Goal: Task Accomplishment & Management: Complete application form

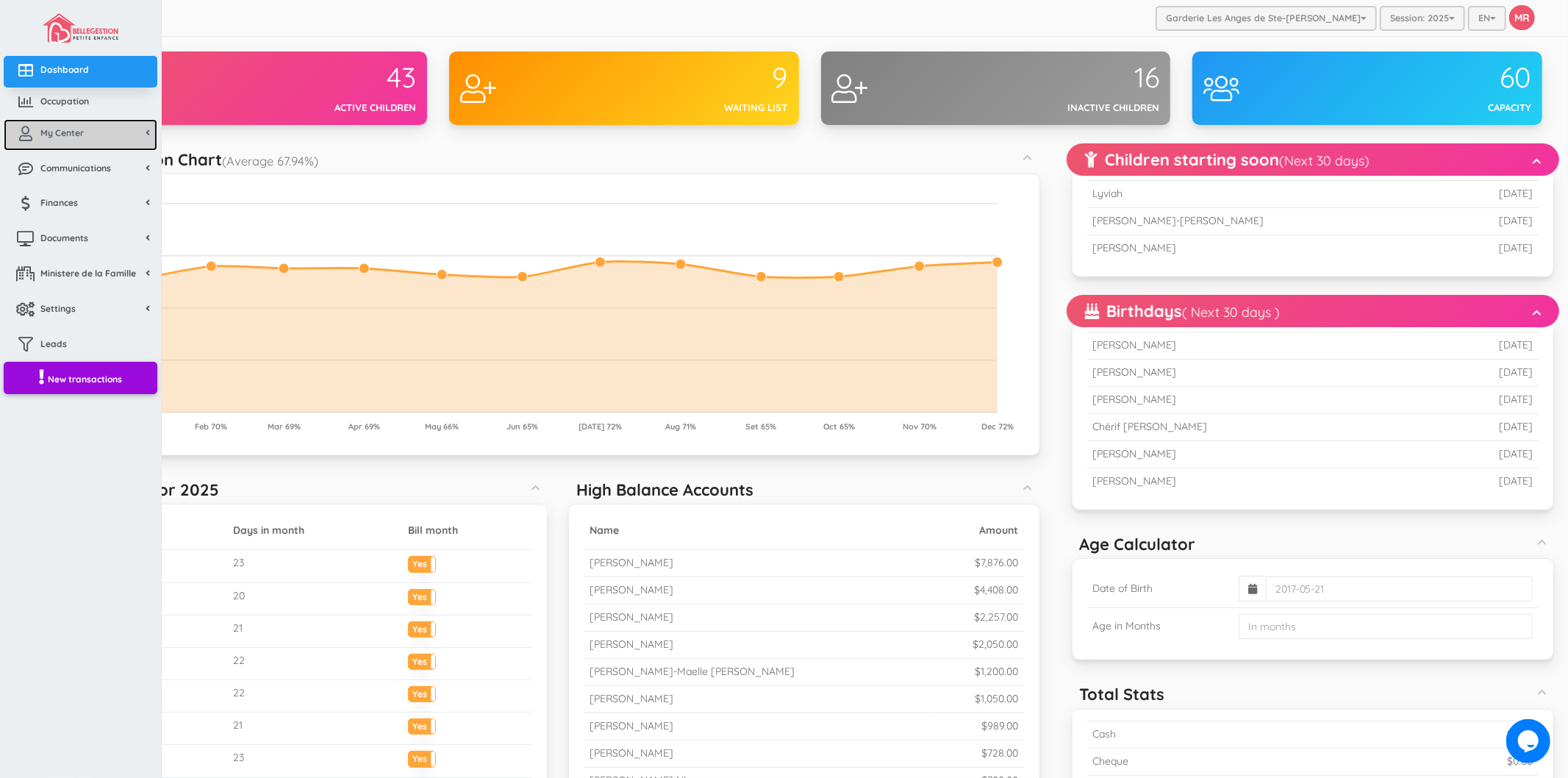
click at [54, 144] on link "My Center" at bounding box center [81, 135] width 154 height 32
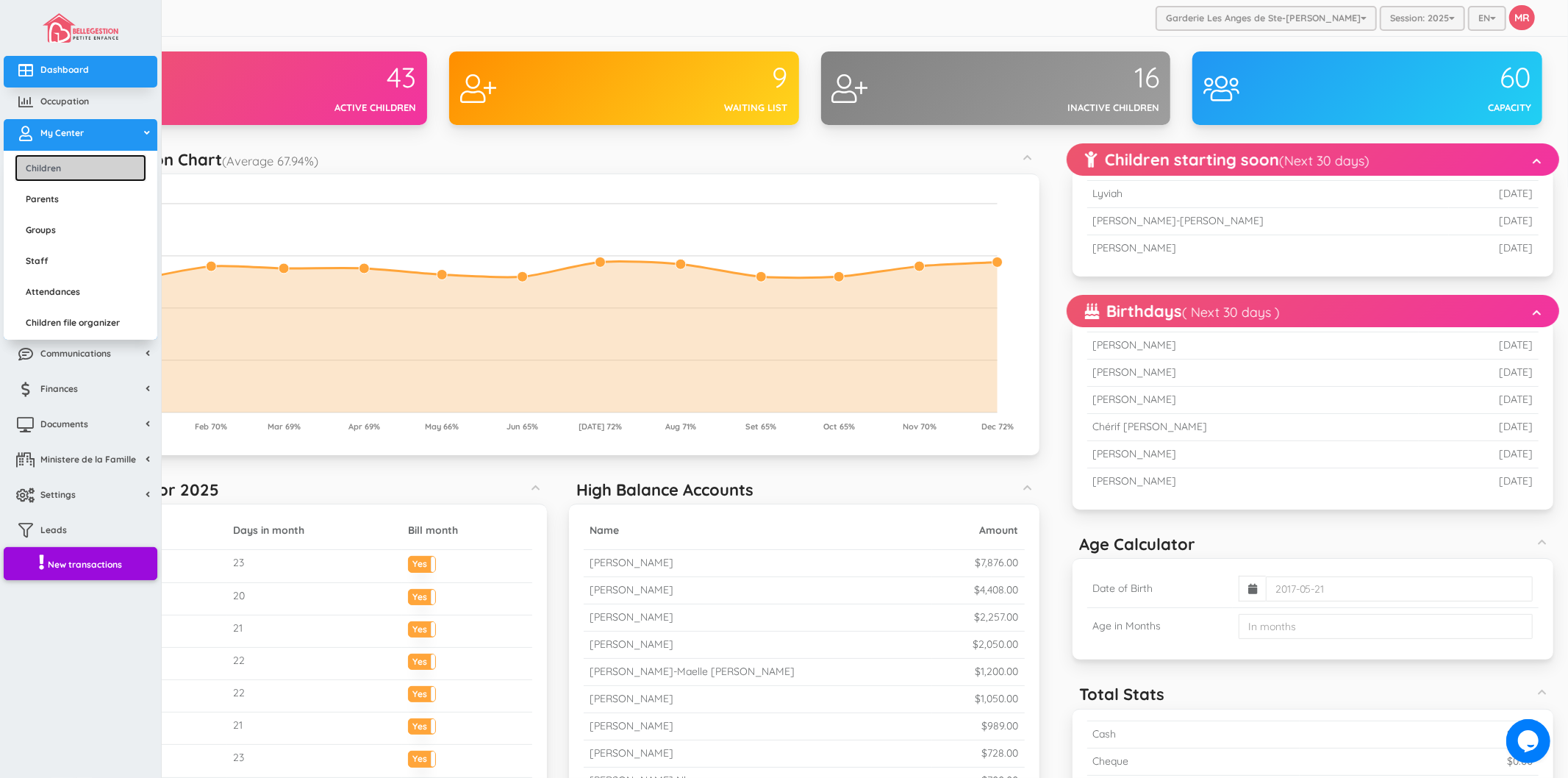
click at [59, 164] on link "Children" at bounding box center [80, 168] width 132 height 27
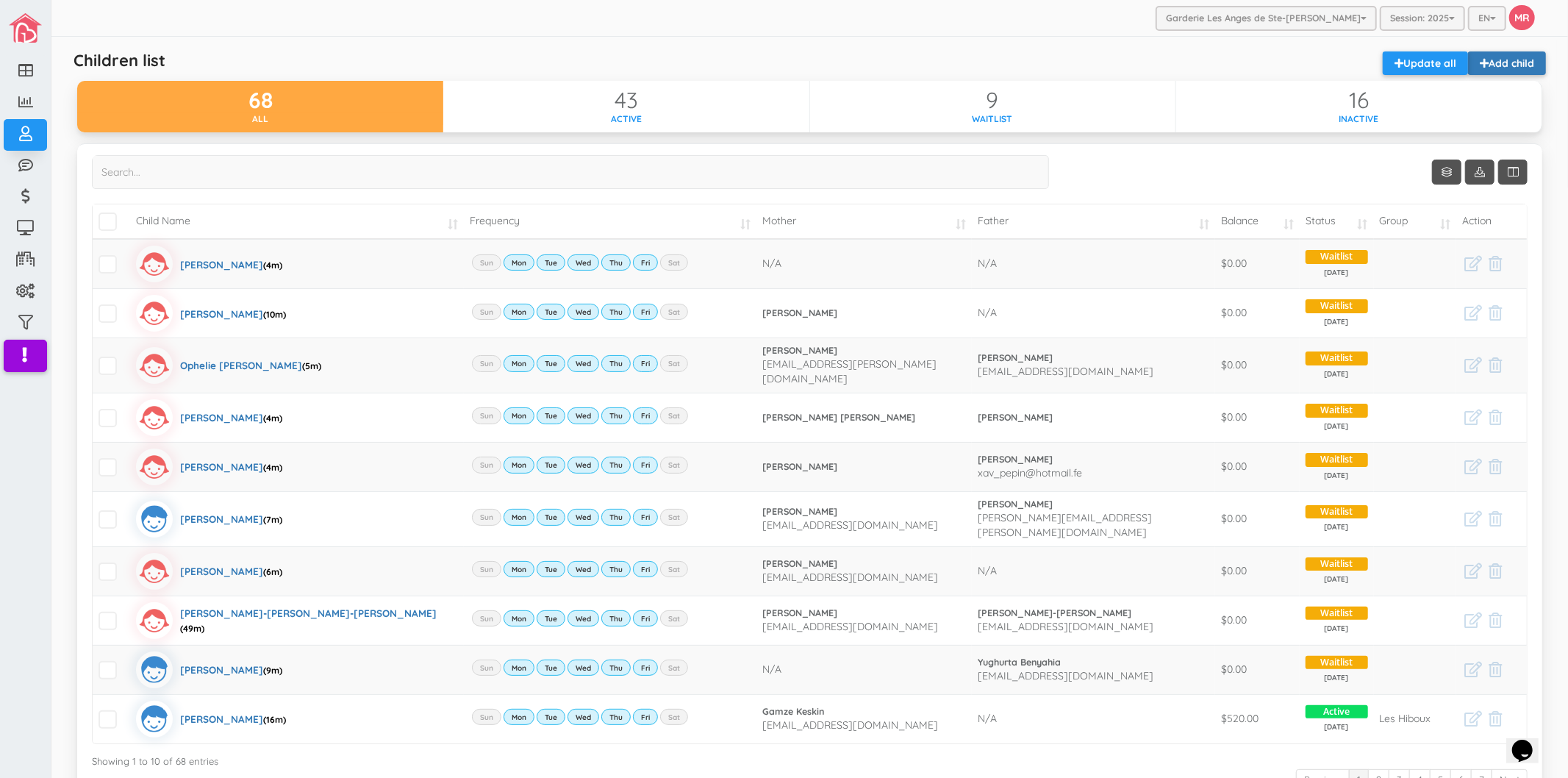
click at [1511, 63] on link "Add child" at bounding box center [1507, 63] width 78 height 24
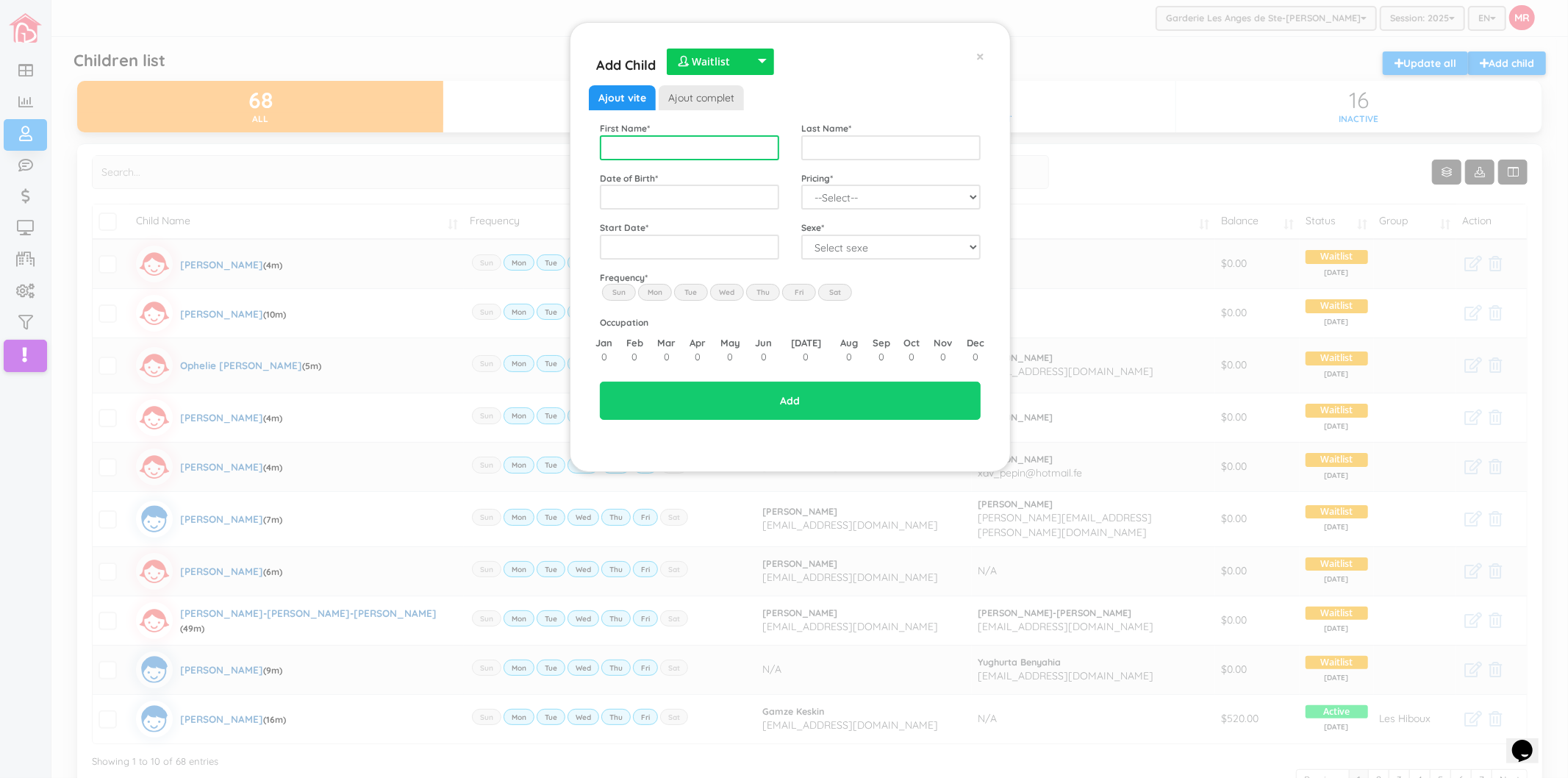
click at [693, 142] on input "text" at bounding box center [690, 148] width 180 height 25
type input "Axel"
type input "[PERSON_NAME]"
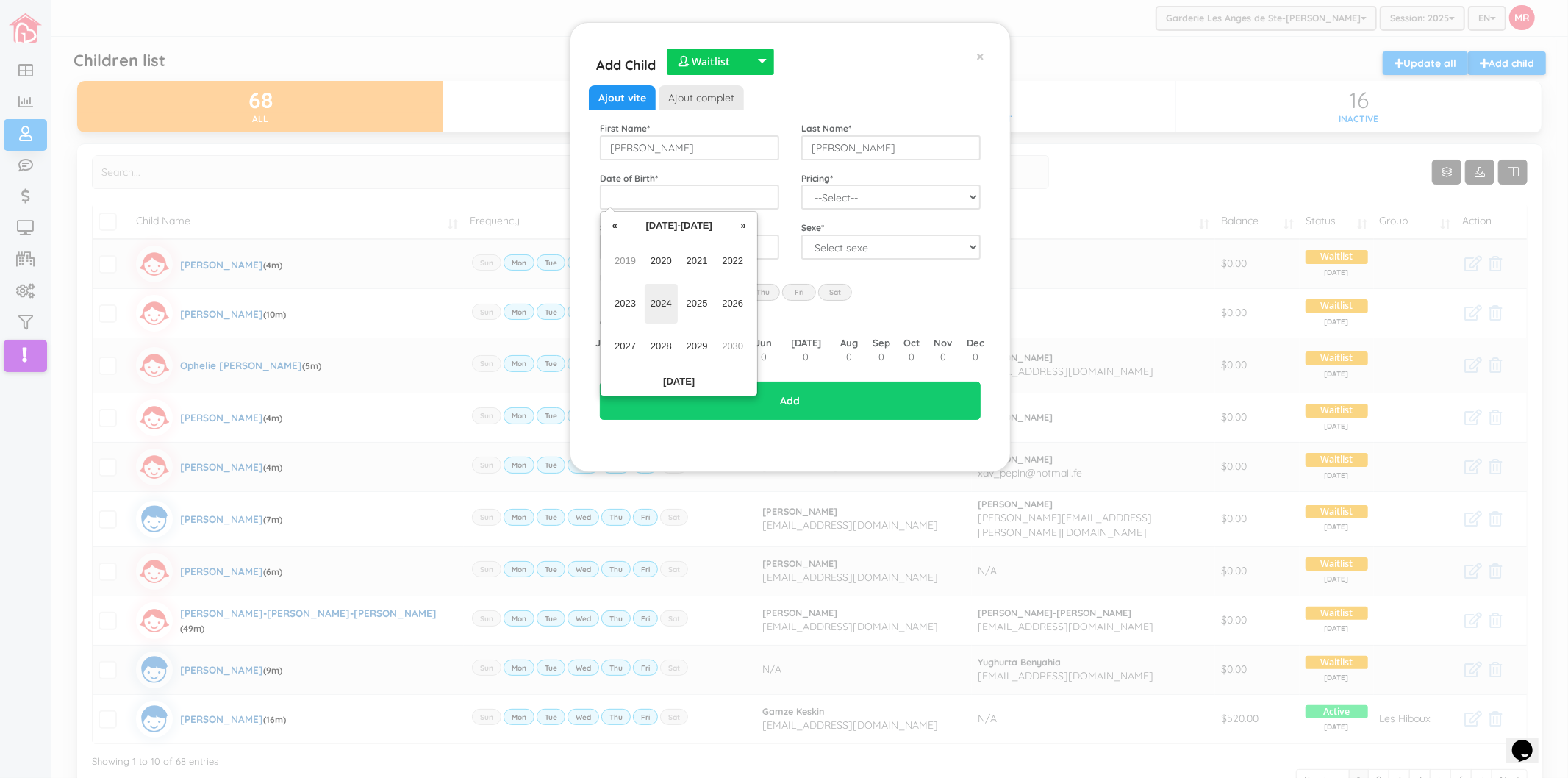
click at [663, 307] on span "2024" at bounding box center [661, 304] width 33 height 40
click at [669, 307] on span "Jun" at bounding box center [661, 304] width 33 height 40
click at [747, 314] on td "14" at bounding box center [740, 314] width 22 height 22
type input "[DATE]"
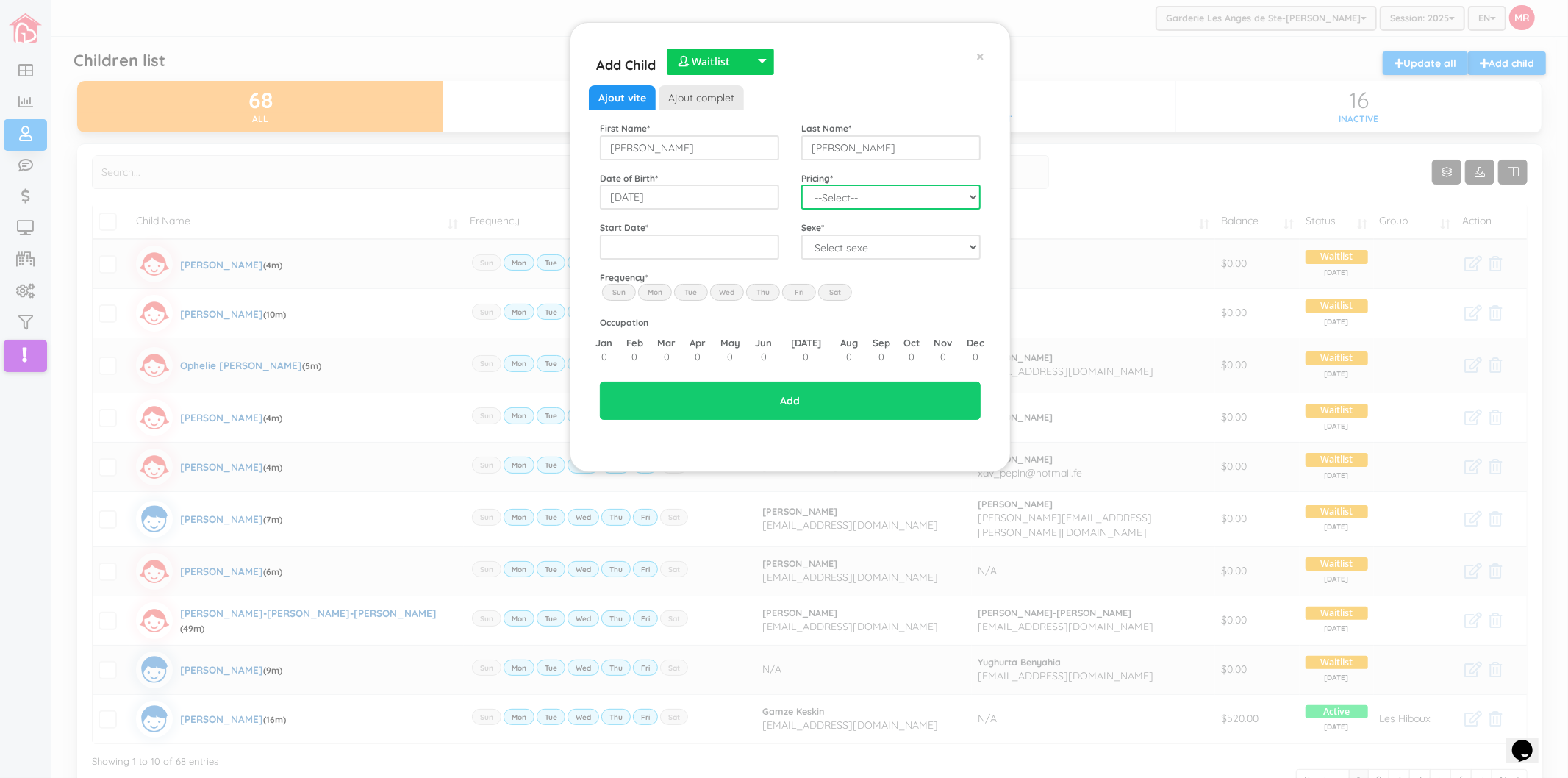
click at [826, 202] on select "--Select-- Twins special 2024-2025 2023 FT 2022 FT" at bounding box center [891, 197] width 180 height 25
select select "100"
click at [801, 184] on select "--Select-- Twins special 2024-2025 2023 FT 2022 FT" at bounding box center [891, 197] width 180 height 25
click at [726, 245] on input "text" at bounding box center [690, 247] width 180 height 25
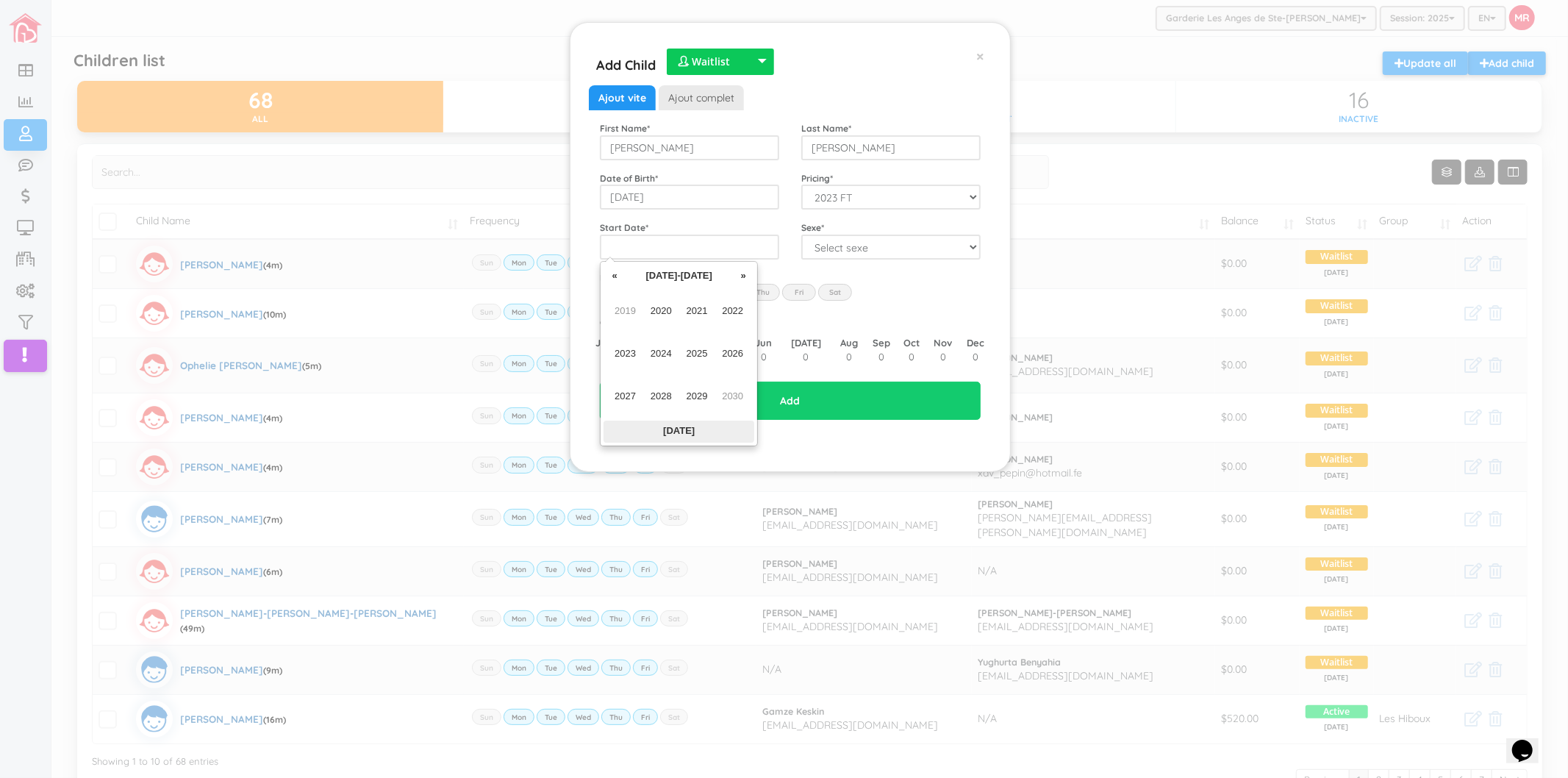
click at [688, 424] on th "Today" at bounding box center [679, 431] width 151 height 22
type input "[DATE]"
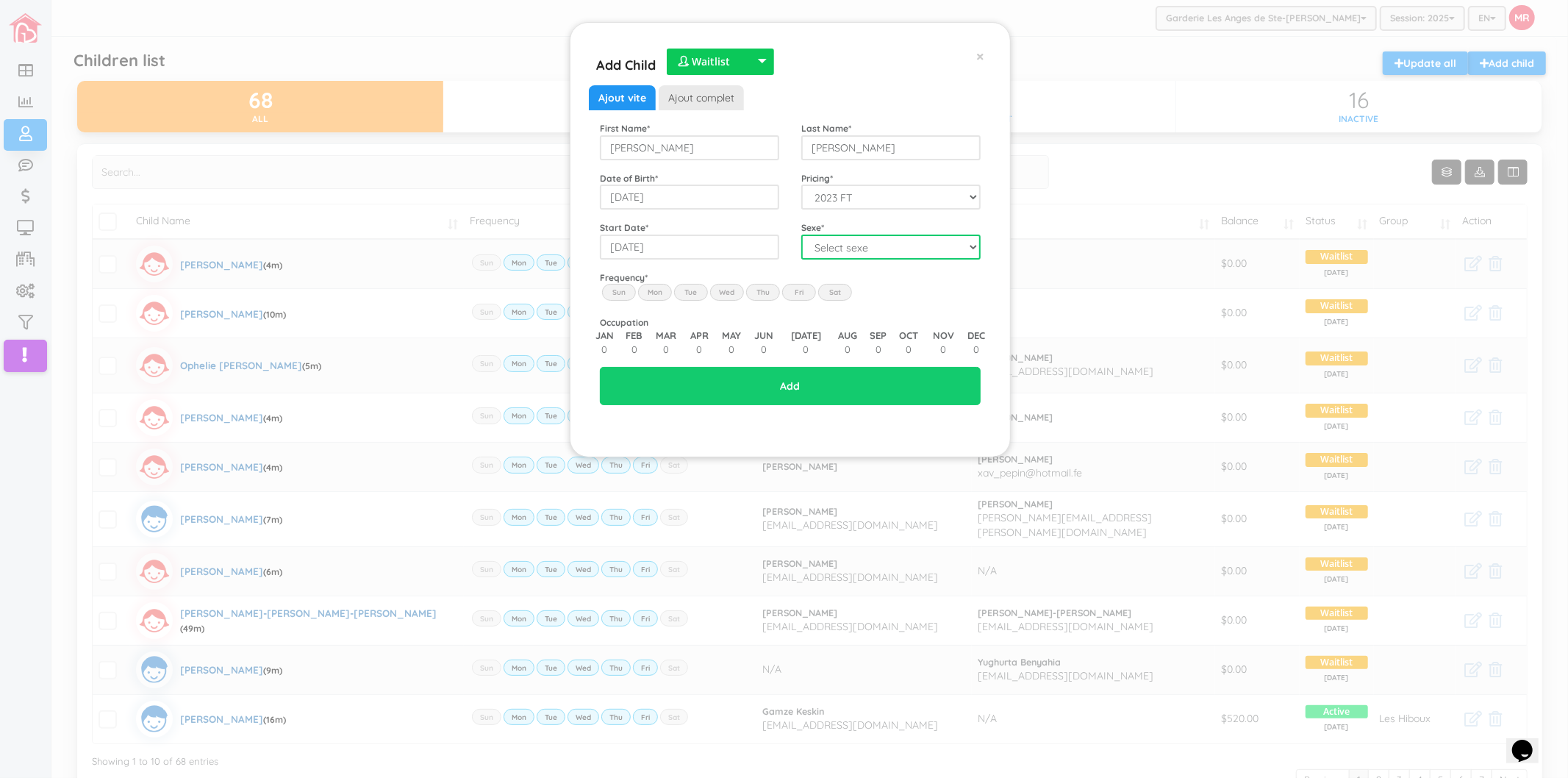
click at [832, 253] on select "Select sexe Boy Girl" at bounding box center [891, 247] width 180 height 25
select select "1"
click at [801, 235] on select "Select sexe Boy Girl" at bounding box center [891, 247] width 180 height 25
click at [665, 297] on label "Mon" at bounding box center [655, 292] width 34 height 16
click at [0, 0] on input "Mon" at bounding box center [0, 0] width 0 height 0
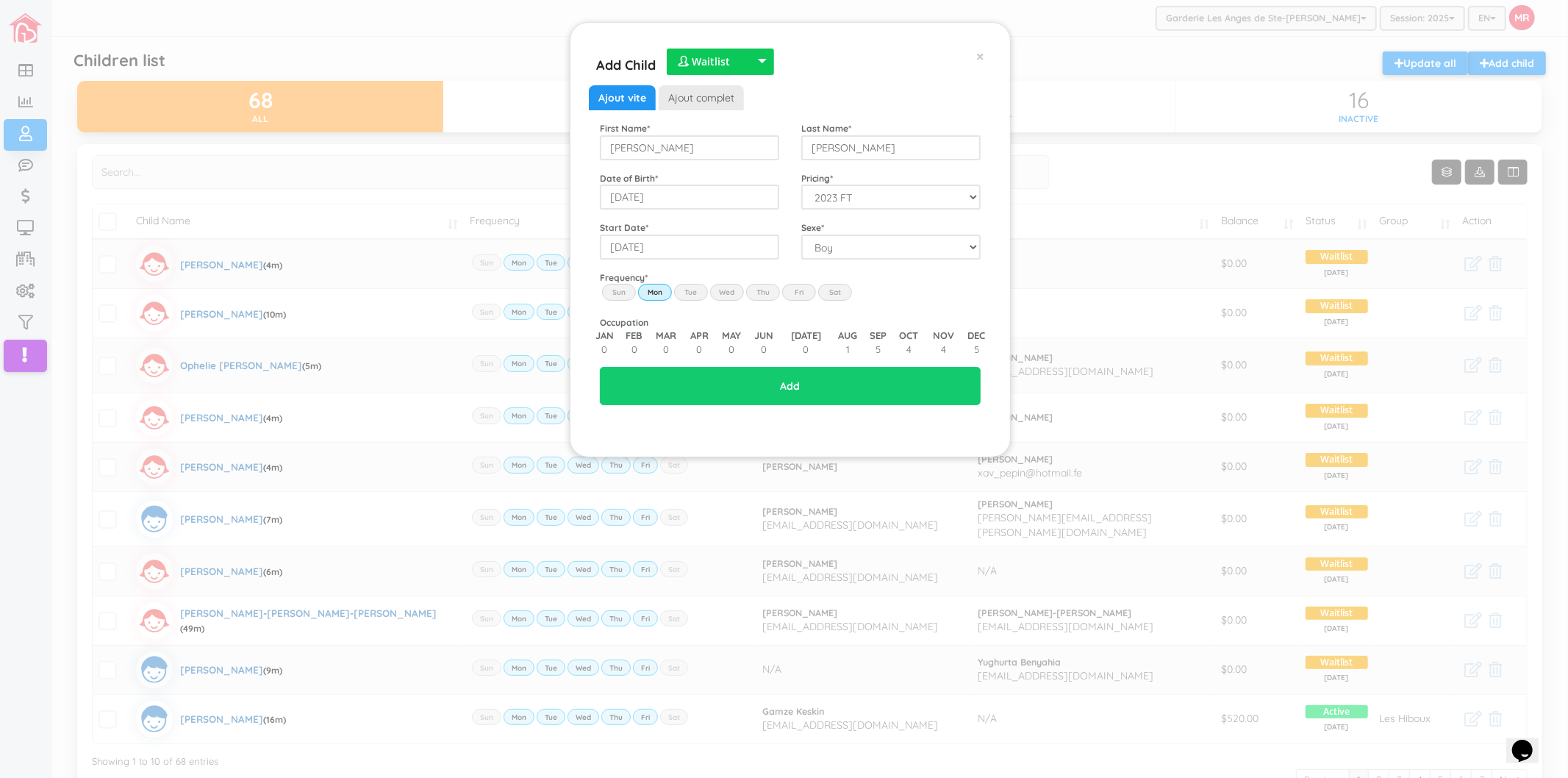
click at [687, 290] on label "Tue" at bounding box center [691, 292] width 34 height 16
click at [0, 0] on input "Tue" at bounding box center [0, 0] width 0 height 0
click at [733, 291] on label "Wed" at bounding box center [727, 292] width 34 height 16
click at [0, 0] on input "Wed" at bounding box center [0, 0] width 0 height 0
click at [772, 291] on label "Thu" at bounding box center [763, 292] width 34 height 16
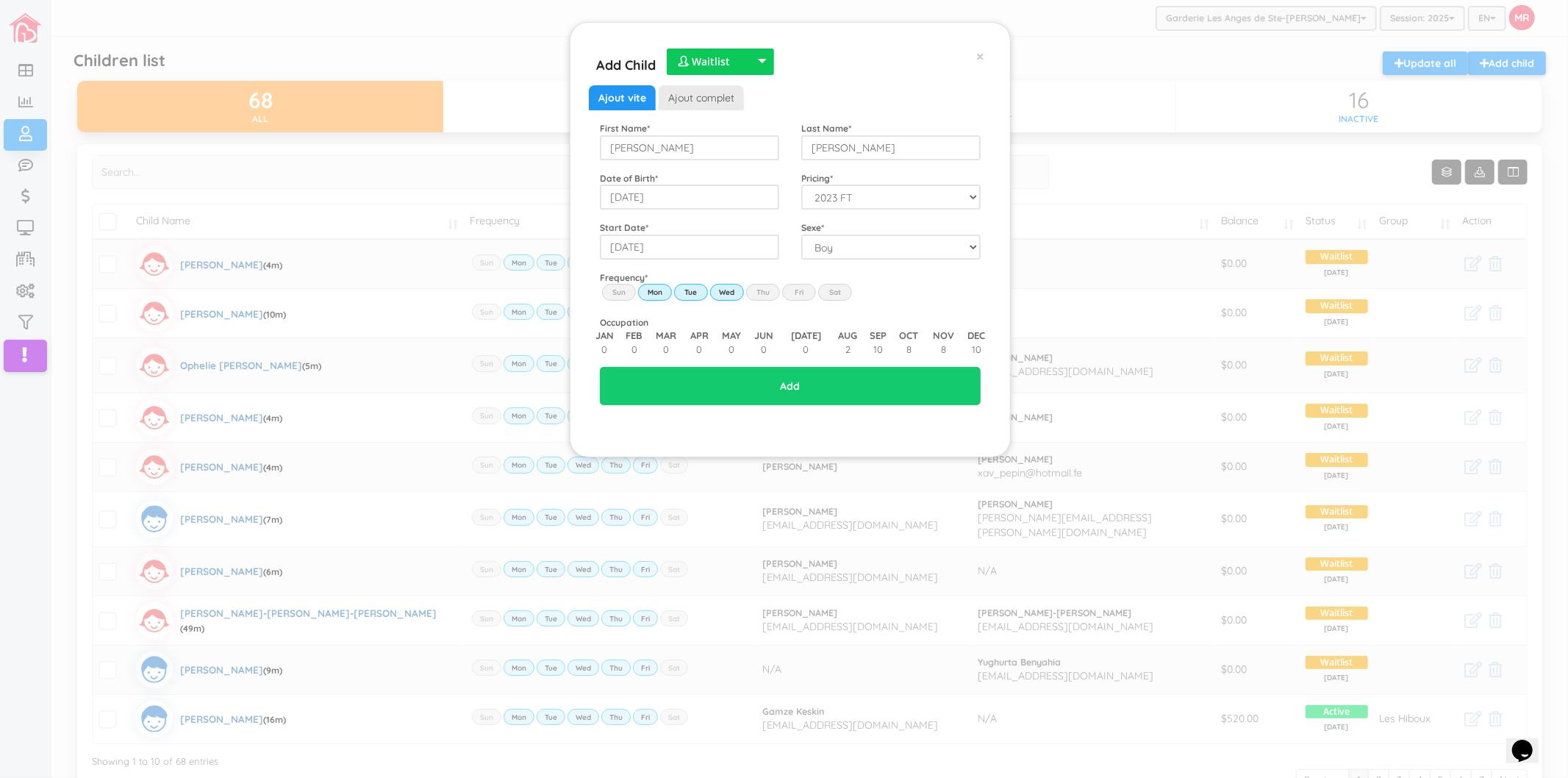
click at [0, 0] on input "Thu" at bounding box center [0, 0] width 0 height 0
click at [797, 291] on label "Fri" at bounding box center [799, 292] width 34 height 16
click at [0, 0] on input "Fri" at bounding box center [0, 0] width 0 height 0
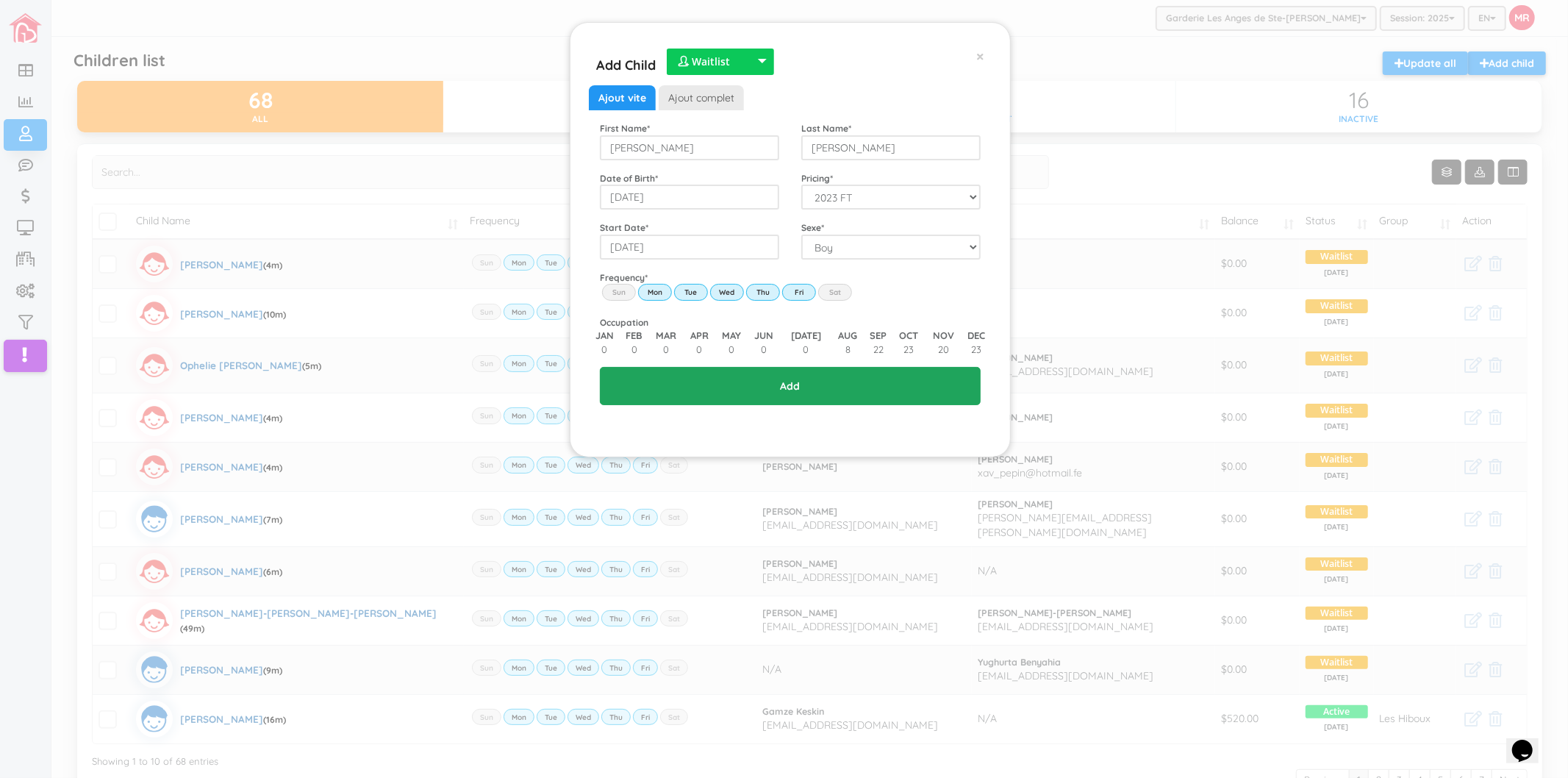
click at [813, 388] on input "Add" at bounding box center [790, 386] width 381 height 38
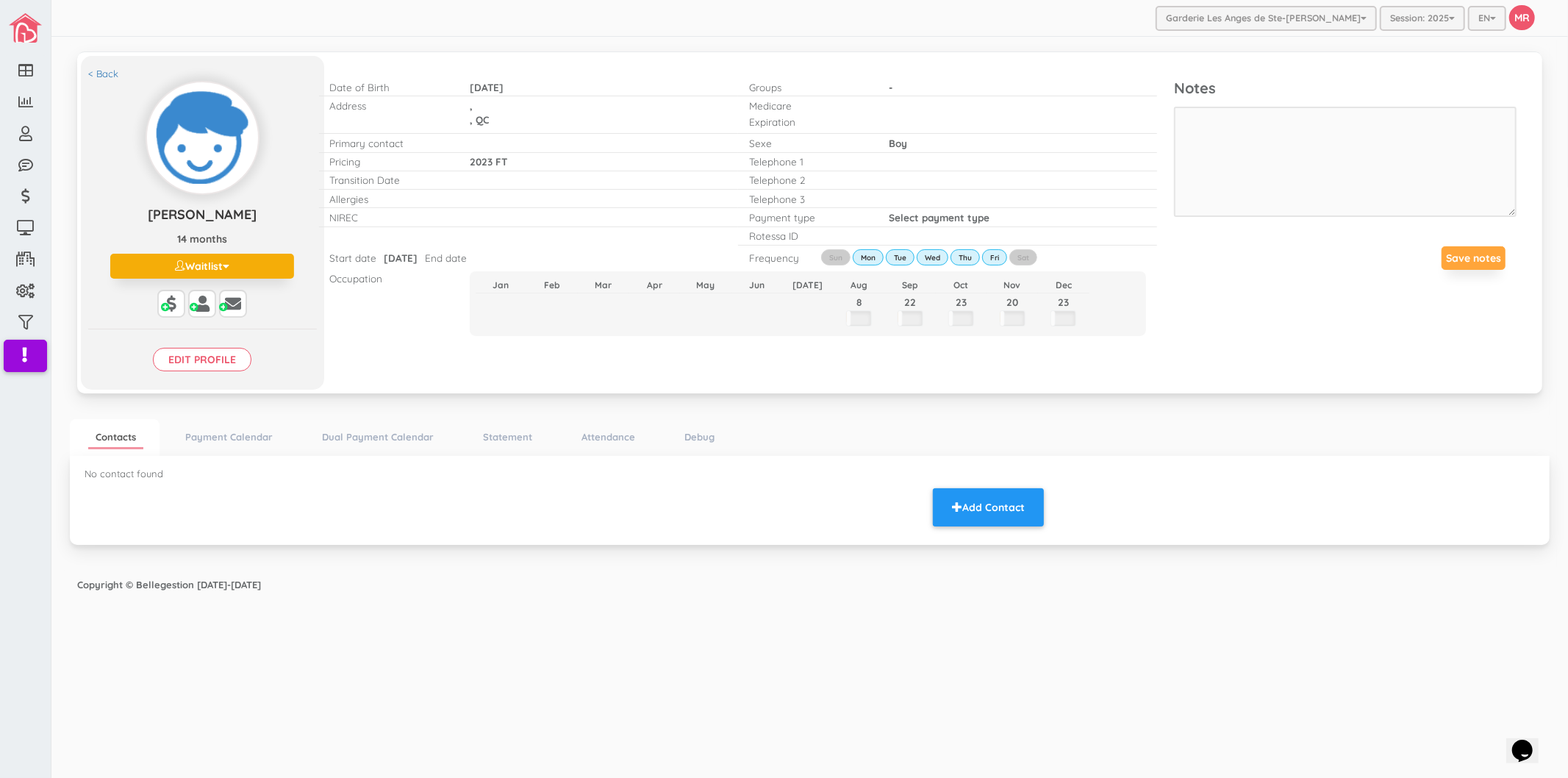
click at [928, 482] on div "No contact found Add Contact" at bounding box center [564, 498] width 982 height 63
click at [960, 498] on button "Add Contact" at bounding box center [988, 507] width 111 height 38
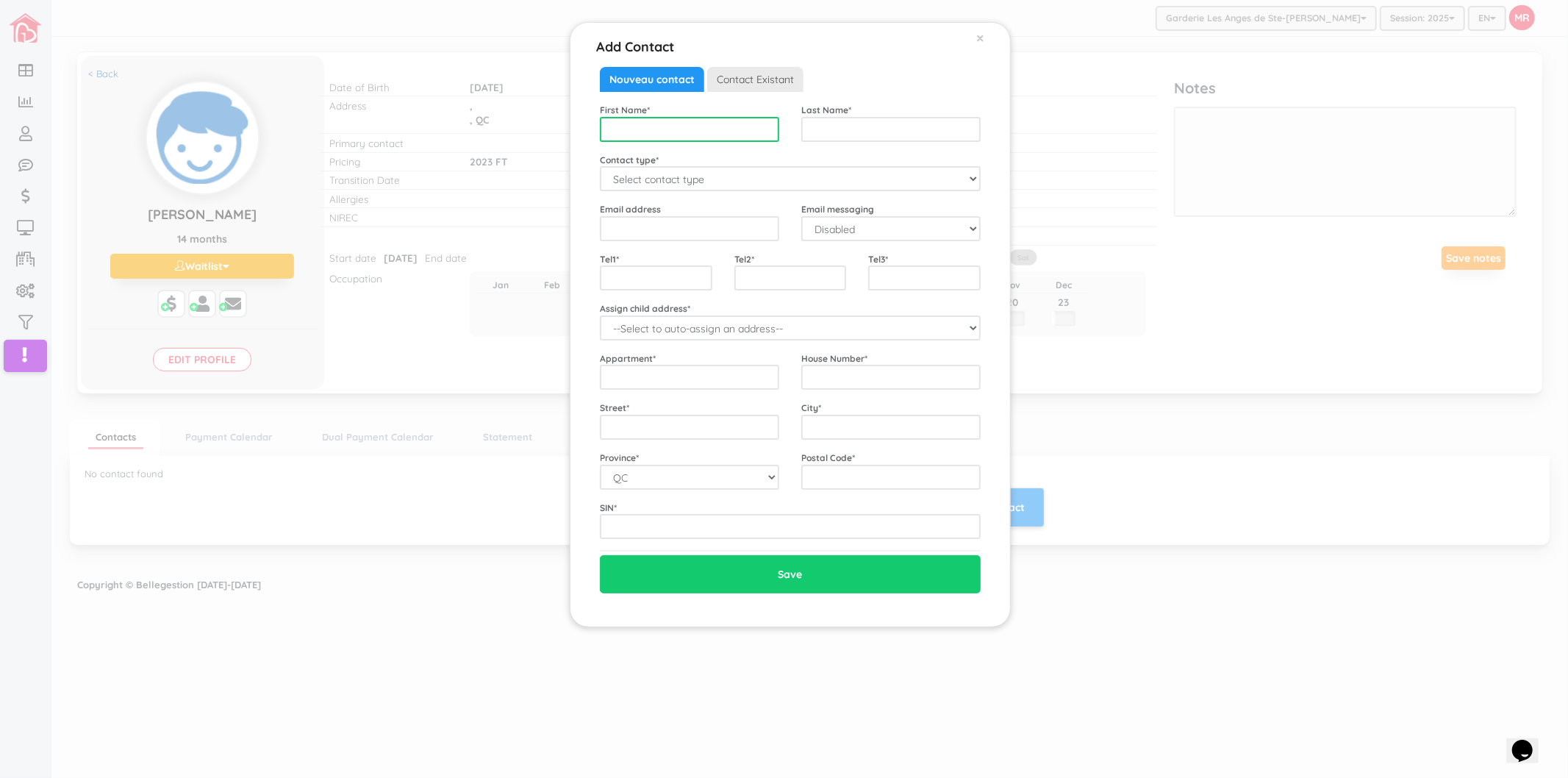
click at [707, 134] on input "text" at bounding box center [690, 129] width 180 height 25
type input "Amelie"
type input "Lebrun"
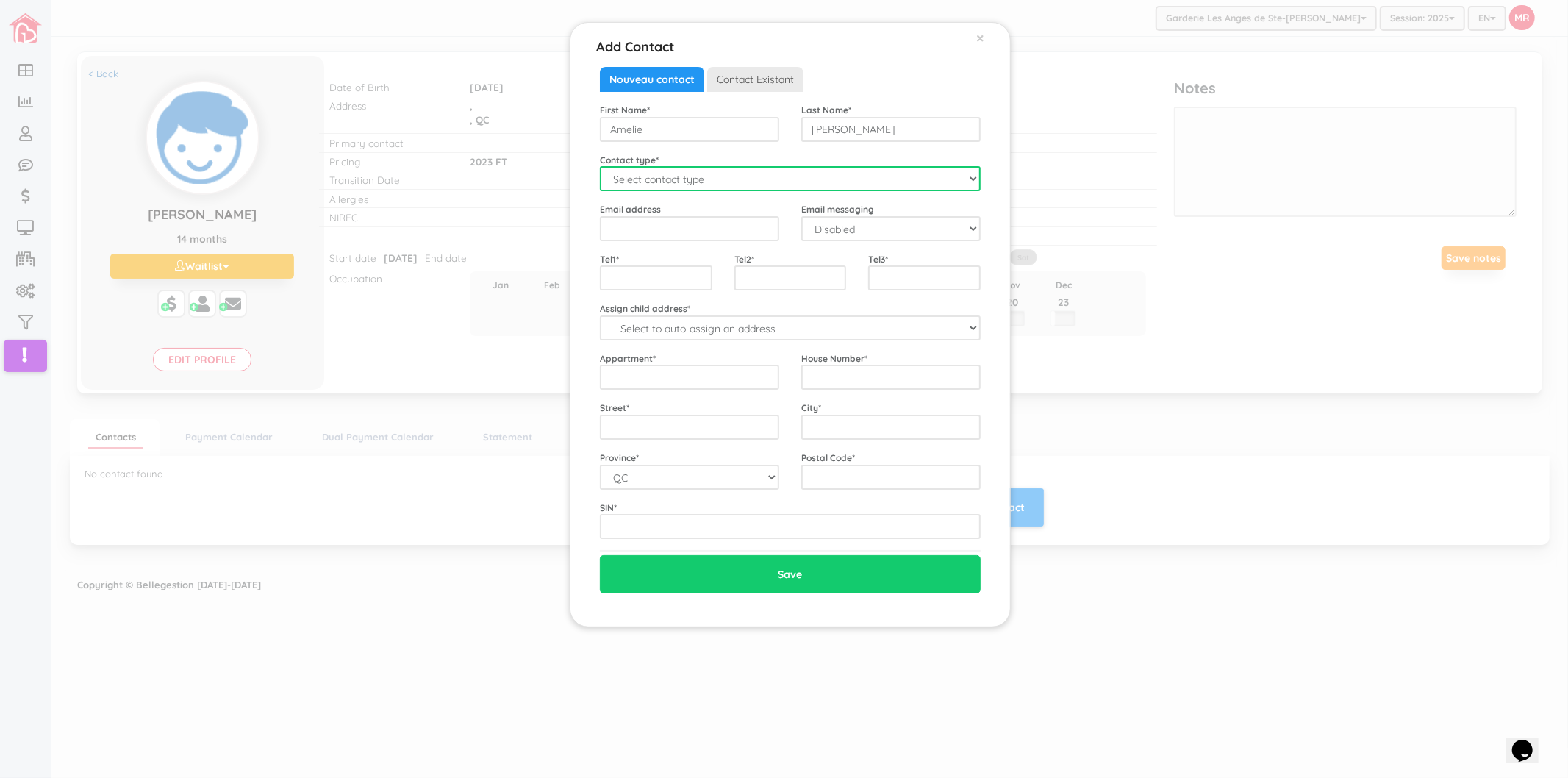
select select "Mother"
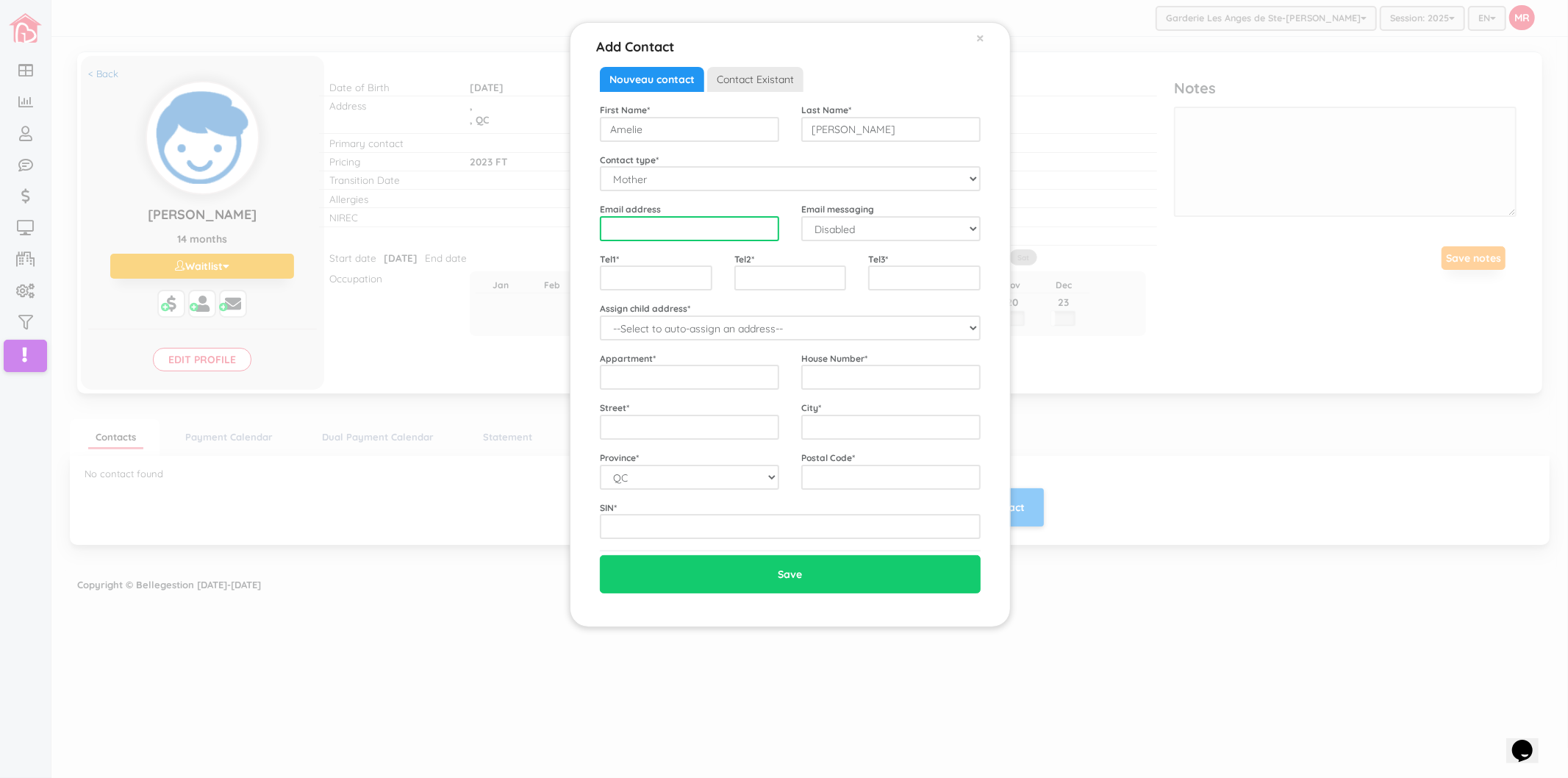
click at [695, 219] on input "email" at bounding box center [690, 229] width 180 height 25
type input "[EMAIL_ADDRESS][DOMAIN_NAME]"
select select "1"
type input "4505121029"
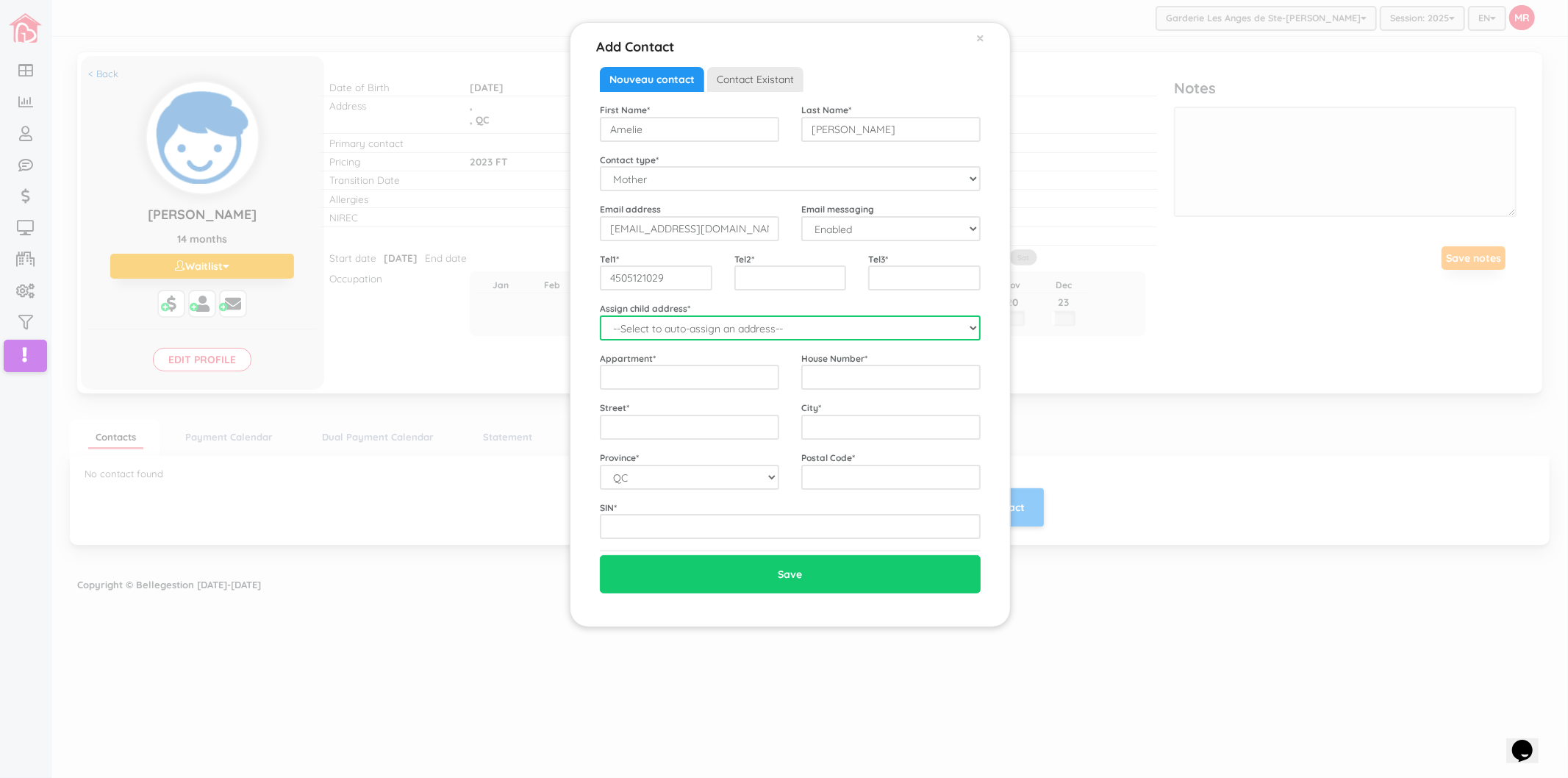
select select "2234"
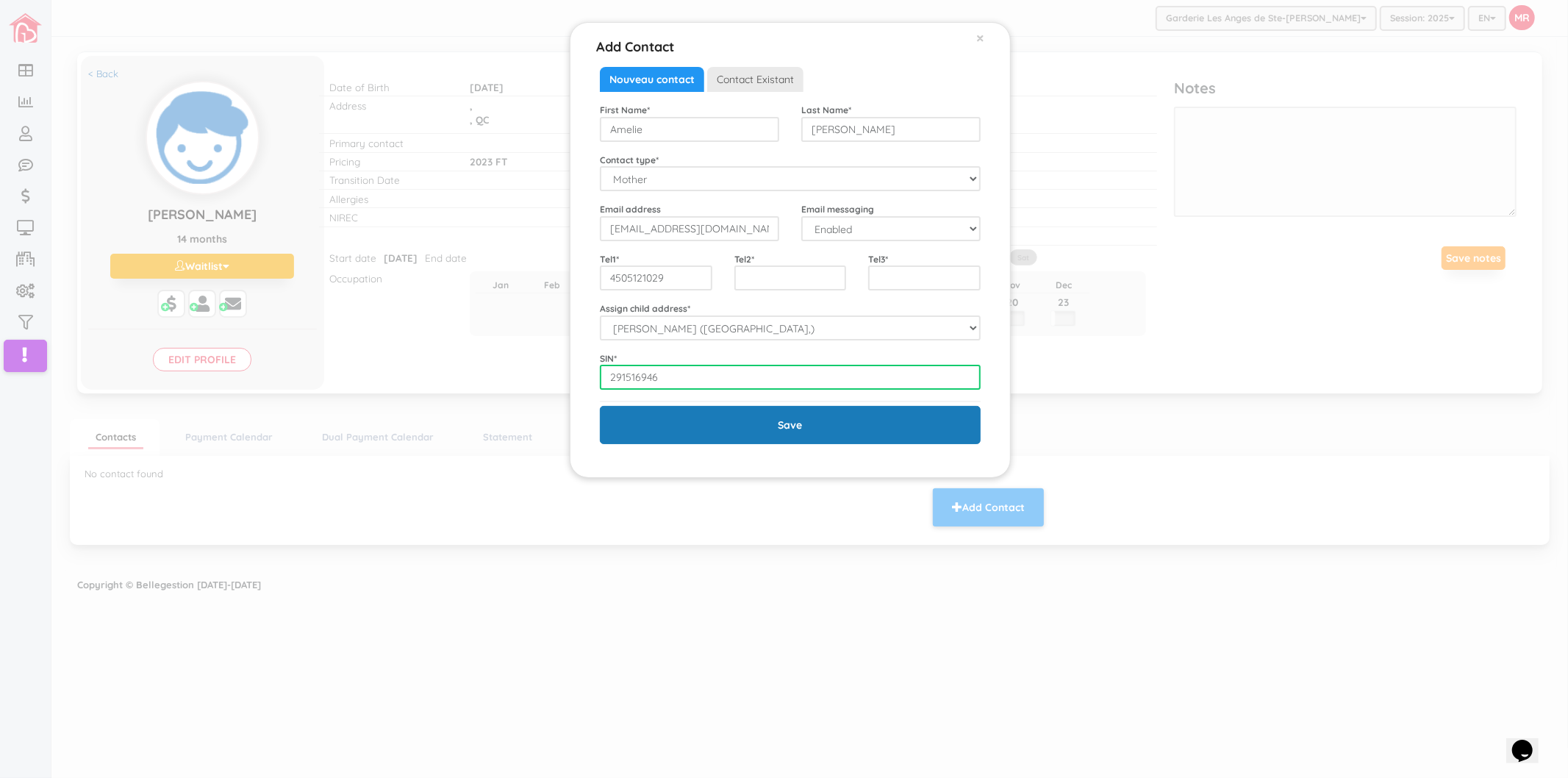
type input "291516946"
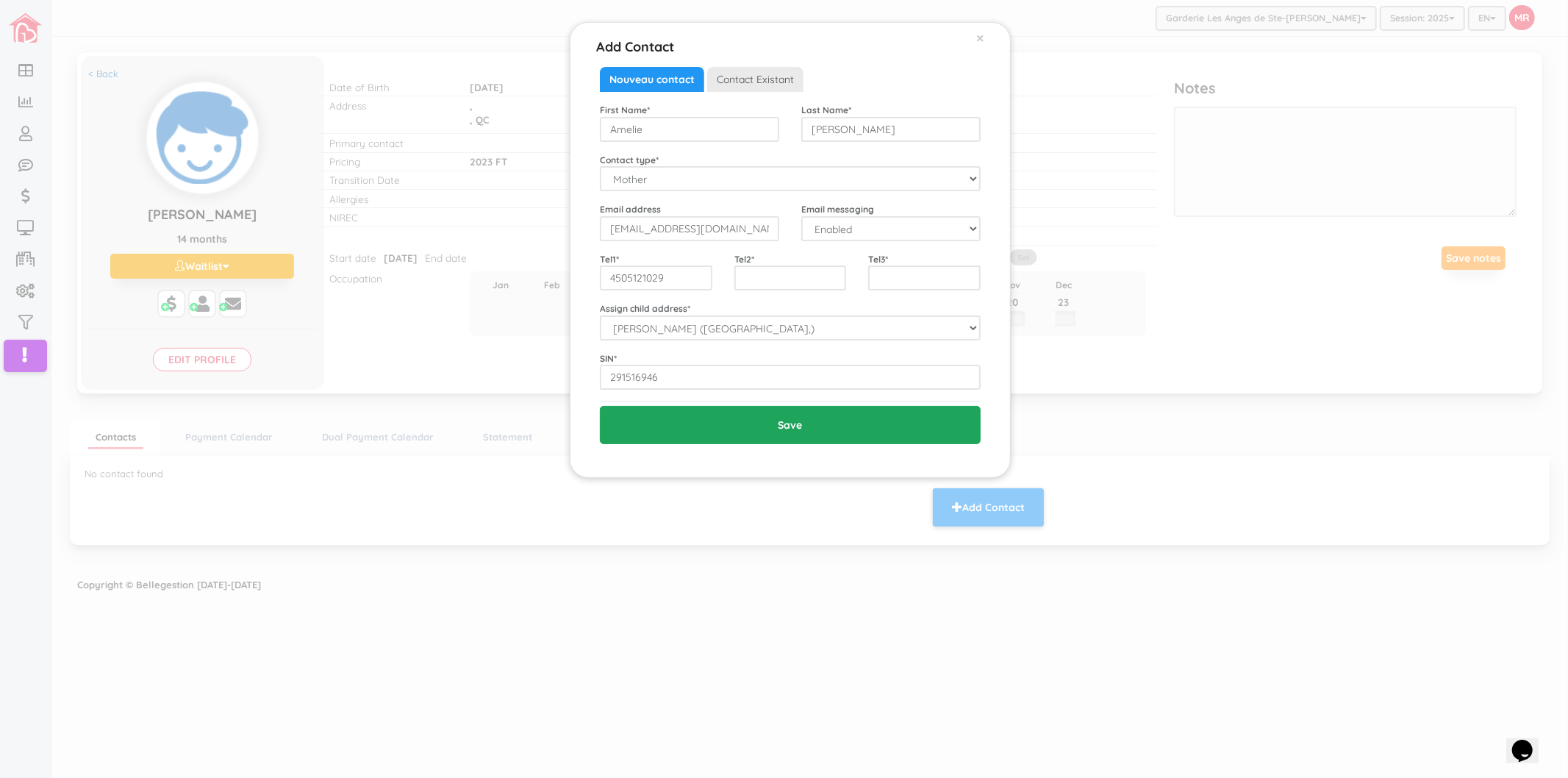
click at [757, 428] on input "Save" at bounding box center [790, 425] width 381 height 38
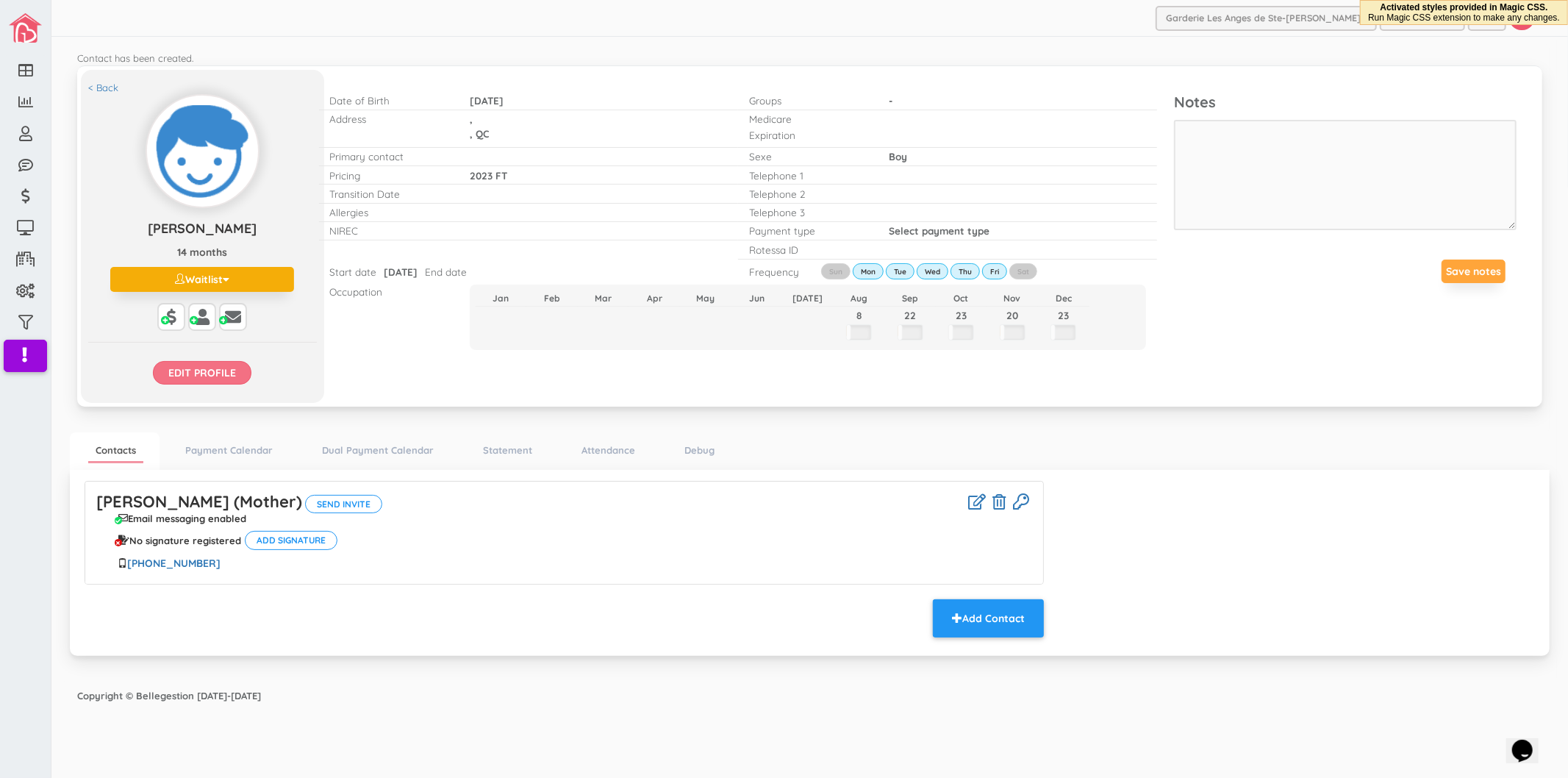
click at [238, 380] on input "Edit profile" at bounding box center [202, 373] width 98 height 24
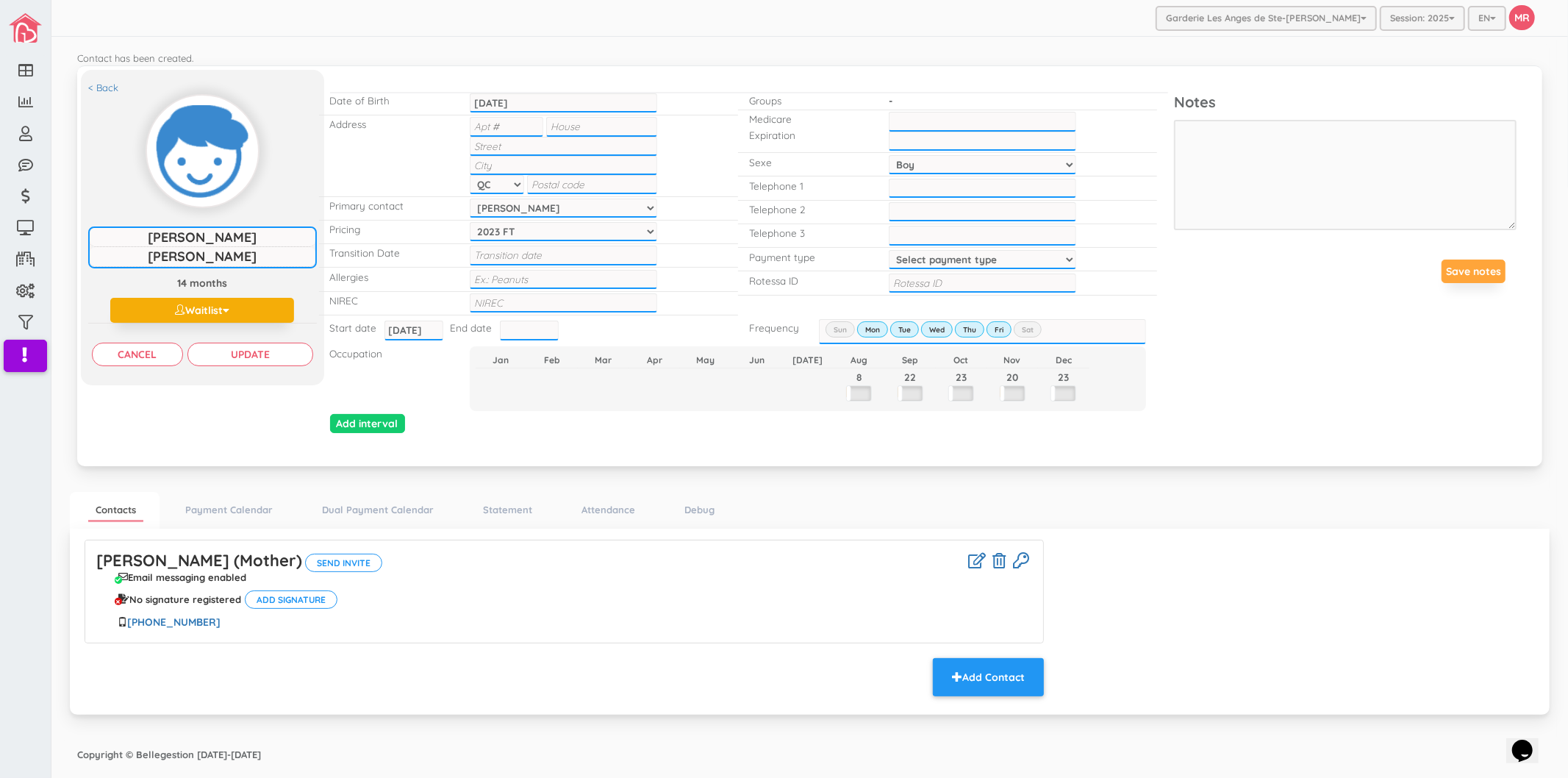
click at [596, 131] on input "text" at bounding box center [602, 126] width 111 height 19
click at [538, 130] on input "text" at bounding box center [506, 126] width 74 height 19
type input "101"
type input "450"
type input "[PERSON_NAME]"
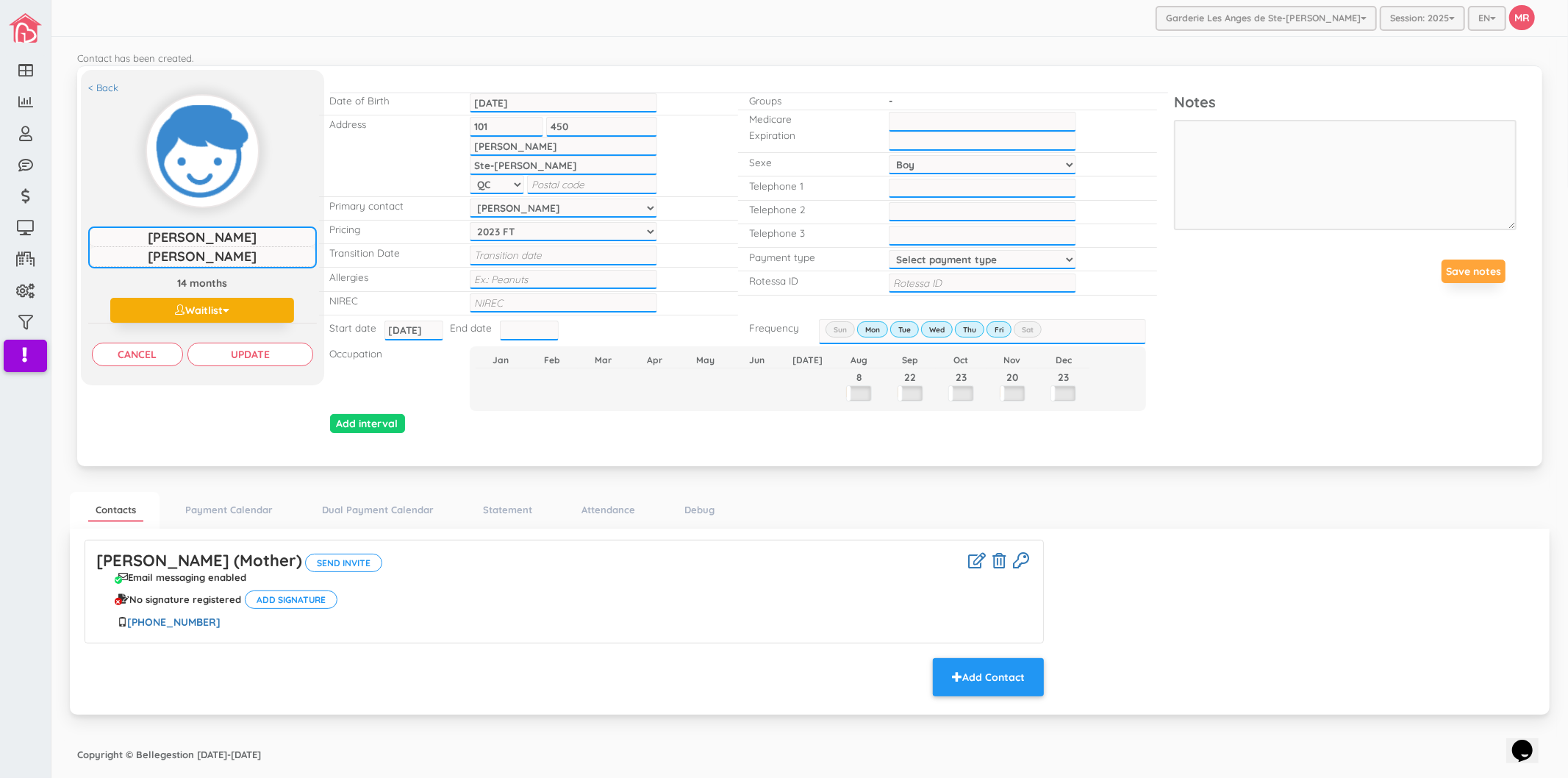
type input "Ste-[PERSON_NAME]"
type input "J7E5W6"
click at [283, 360] on input "Update" at bounding box center [250, 354] width 126 height 24
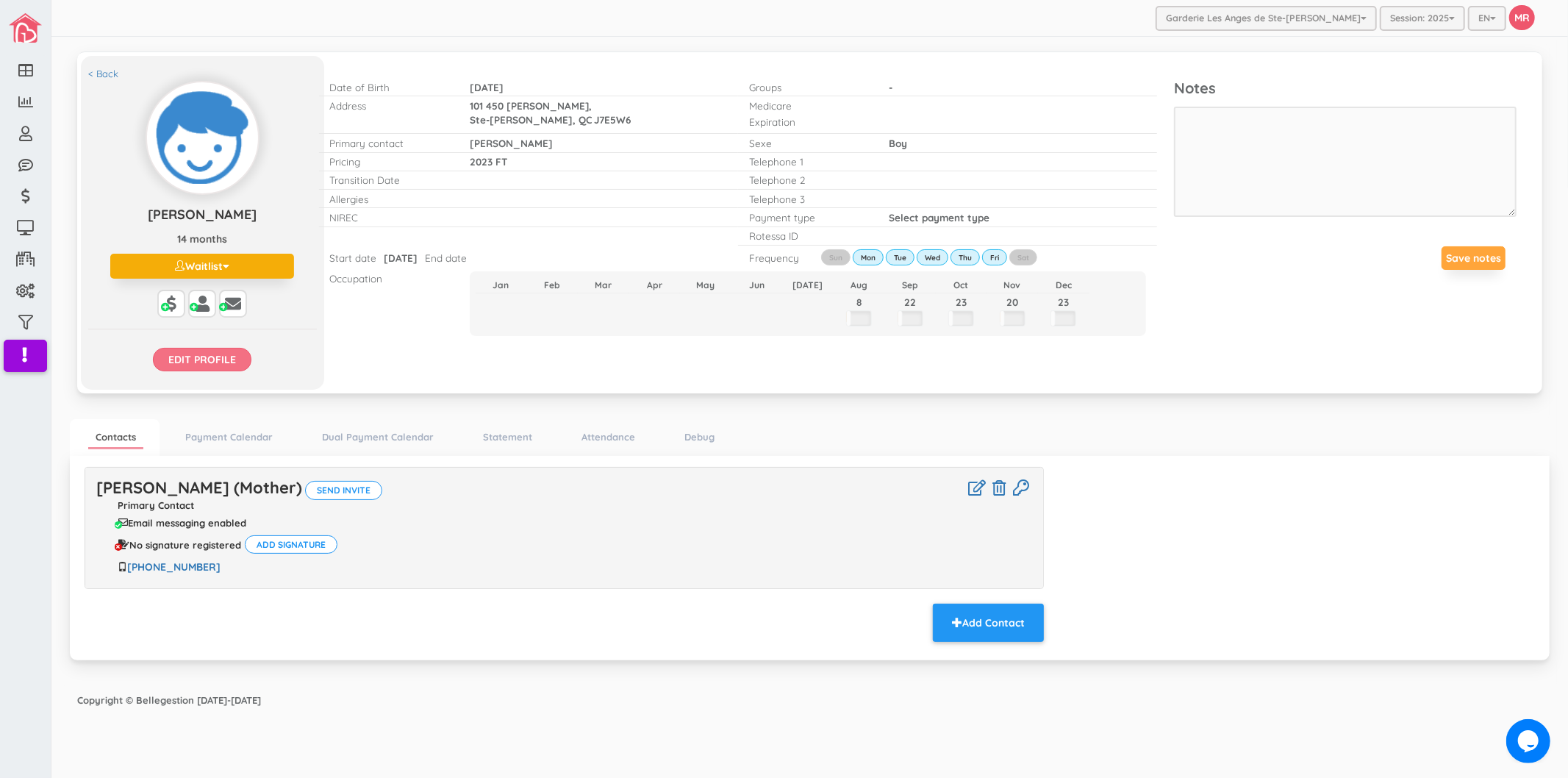
click at [241, 370] on input "Edit profile" at bounding box center [202, 360] width 98 height 24
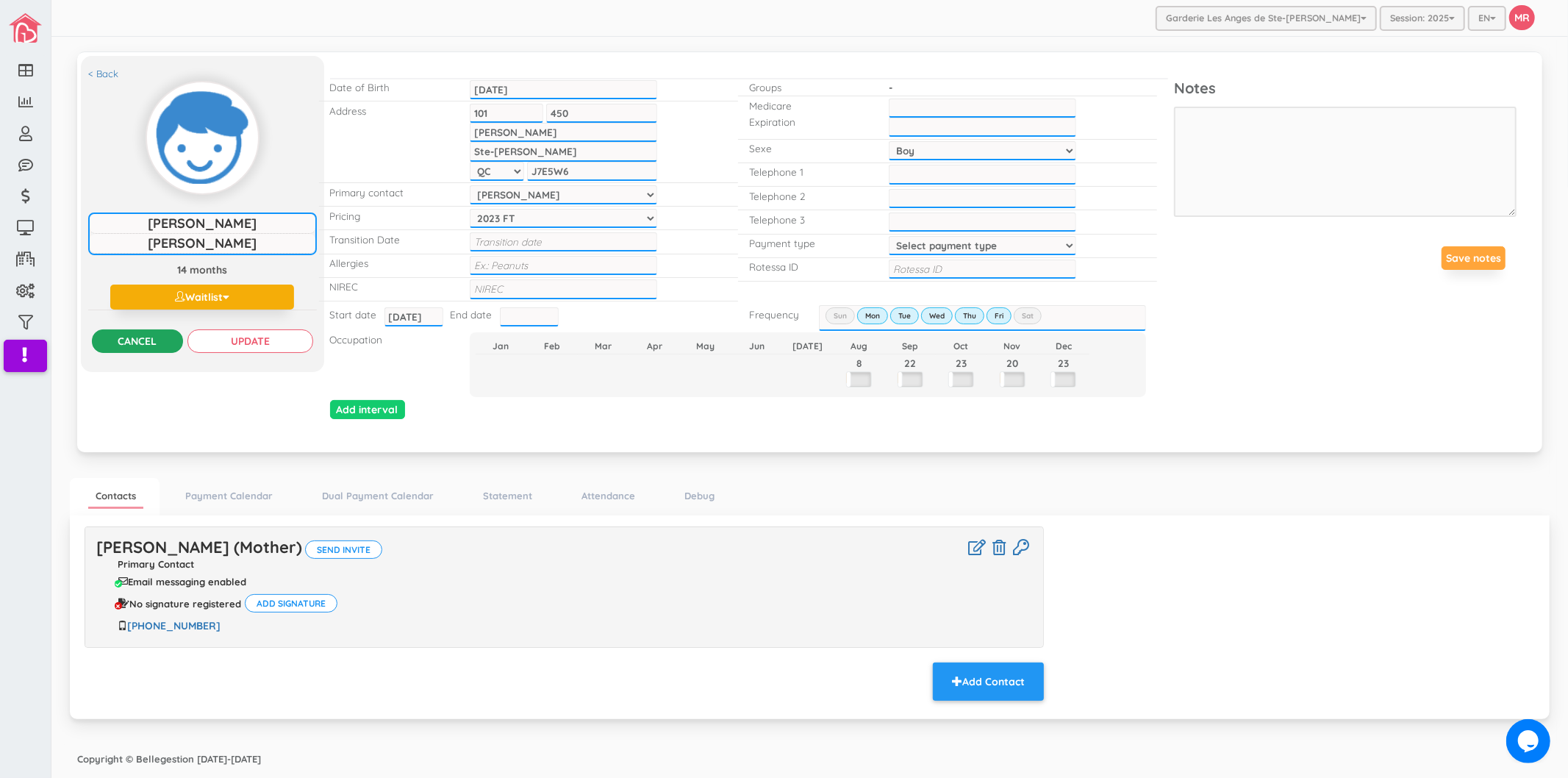
click at [139, 343] on input "Cancel" at bounding box center [138, 341] width 91 height 24
